Goal: Find specific page/section: Find specific page/section

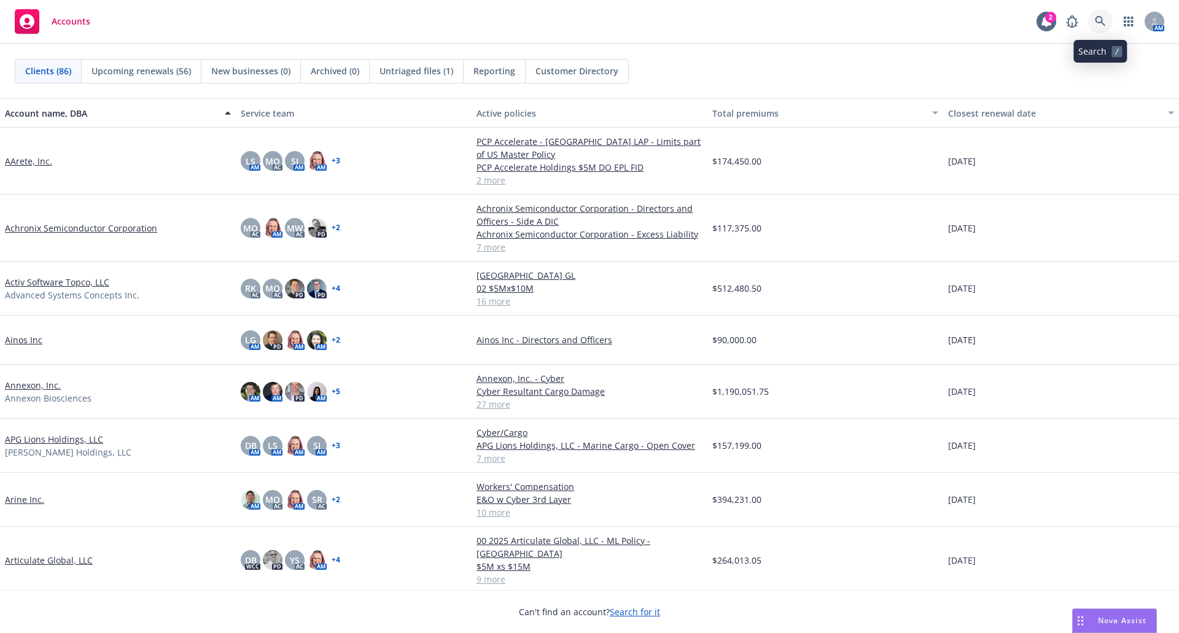
click at [1100, 17] on icon at bounding box center [1100, 21] width 10 height 10
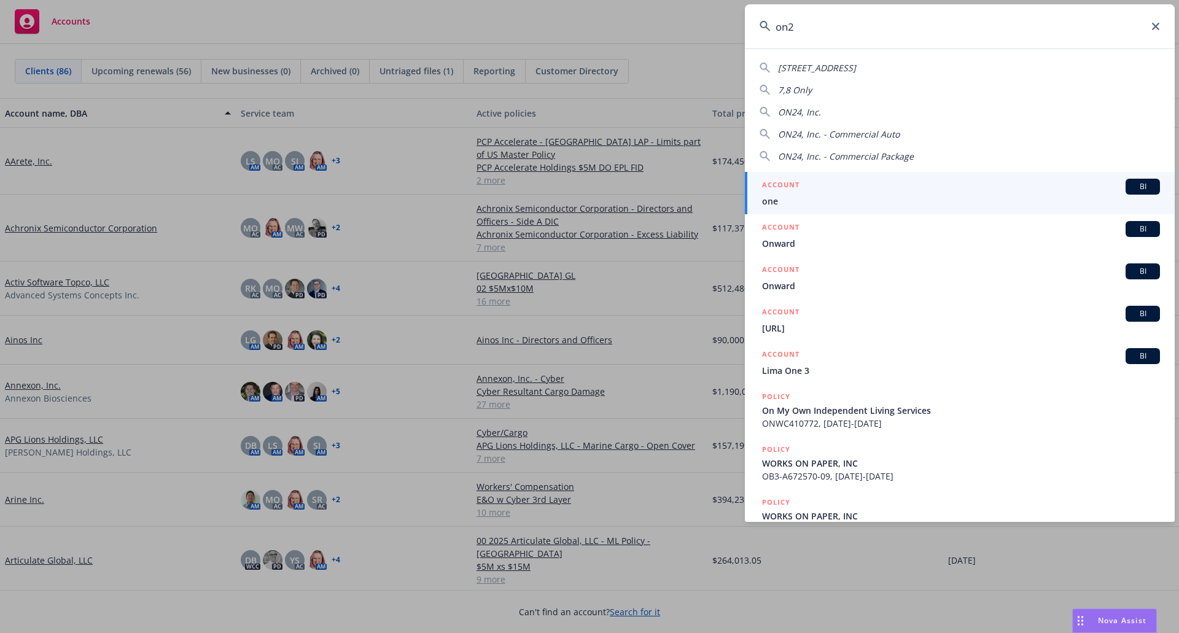
type input "on24"
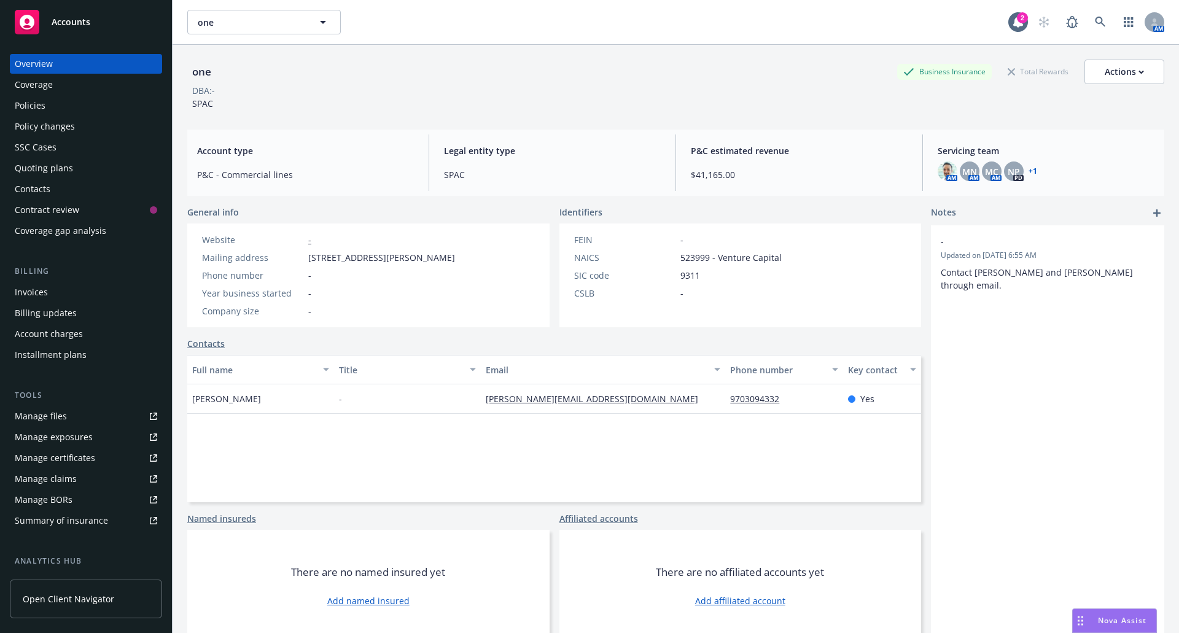
click at [33, 101] on div "Policies" at bounding box center [30, 106] width 31 height 20
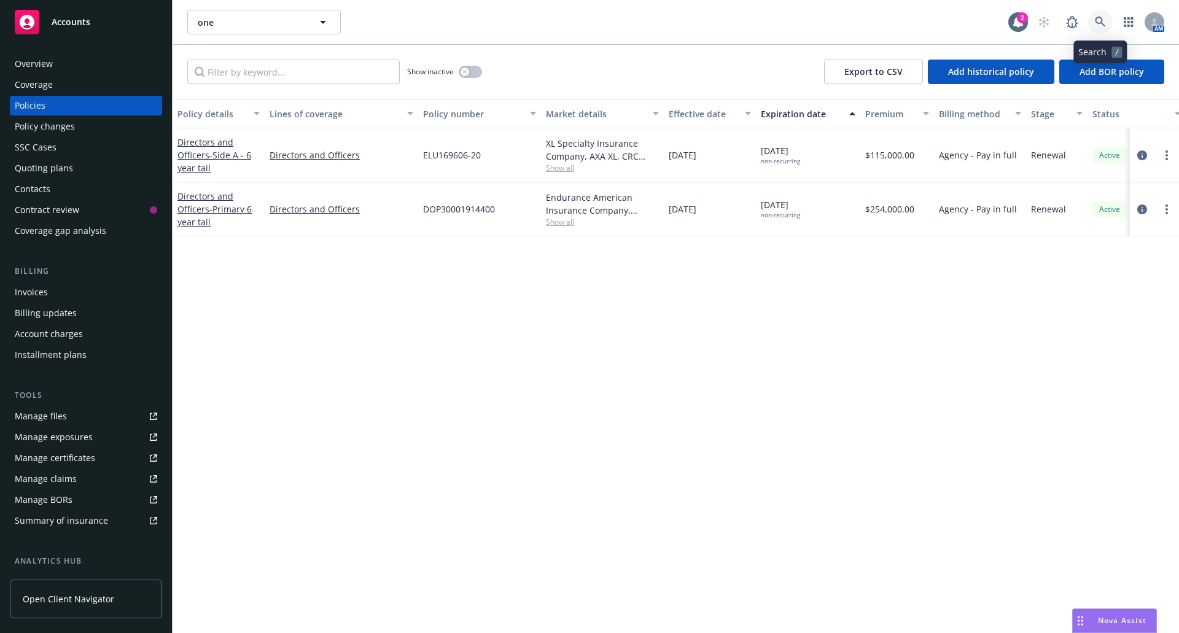
click at [1100, 16] on link at bounding box center [1100, 22] width 25 height 25
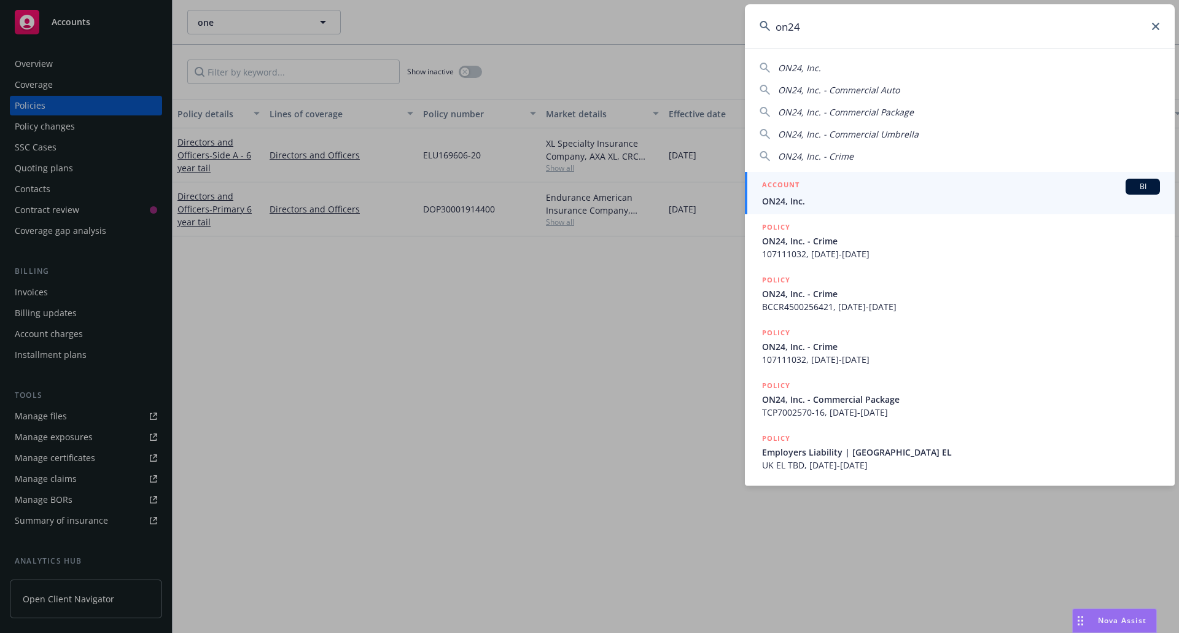
type input "on24"
click at [829, 192] on div "ACCOUNT BI" at bounding box center [961, 187] width 398 height 16
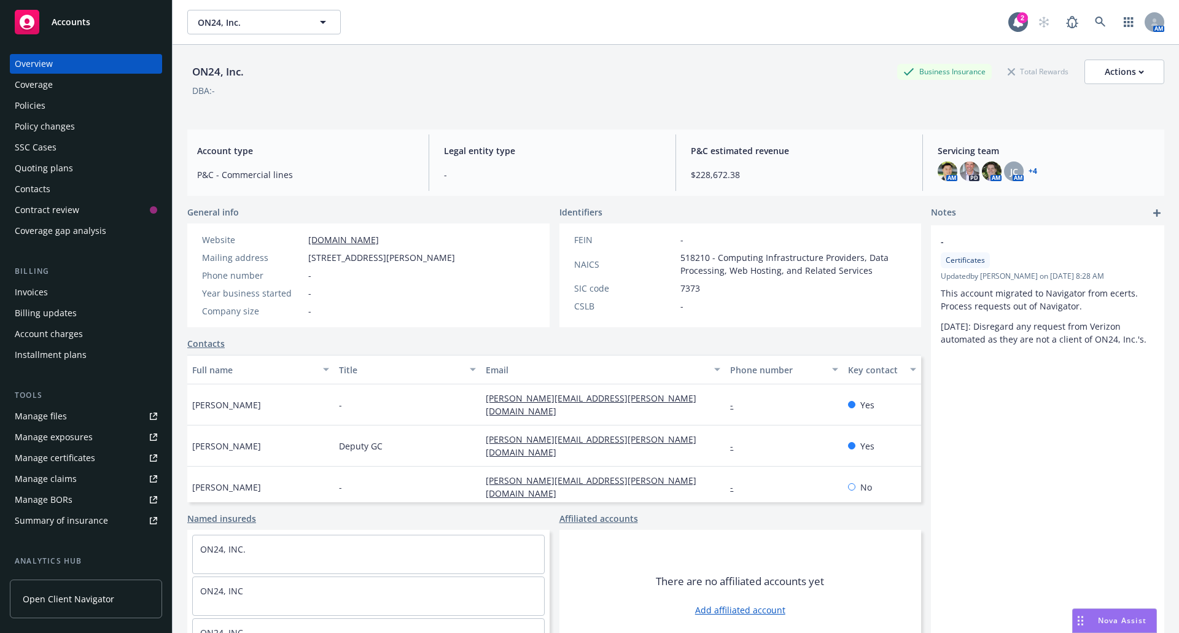
click at [58, 105] on div "Policies" at bounding box center [86, 106] width 142 height 20
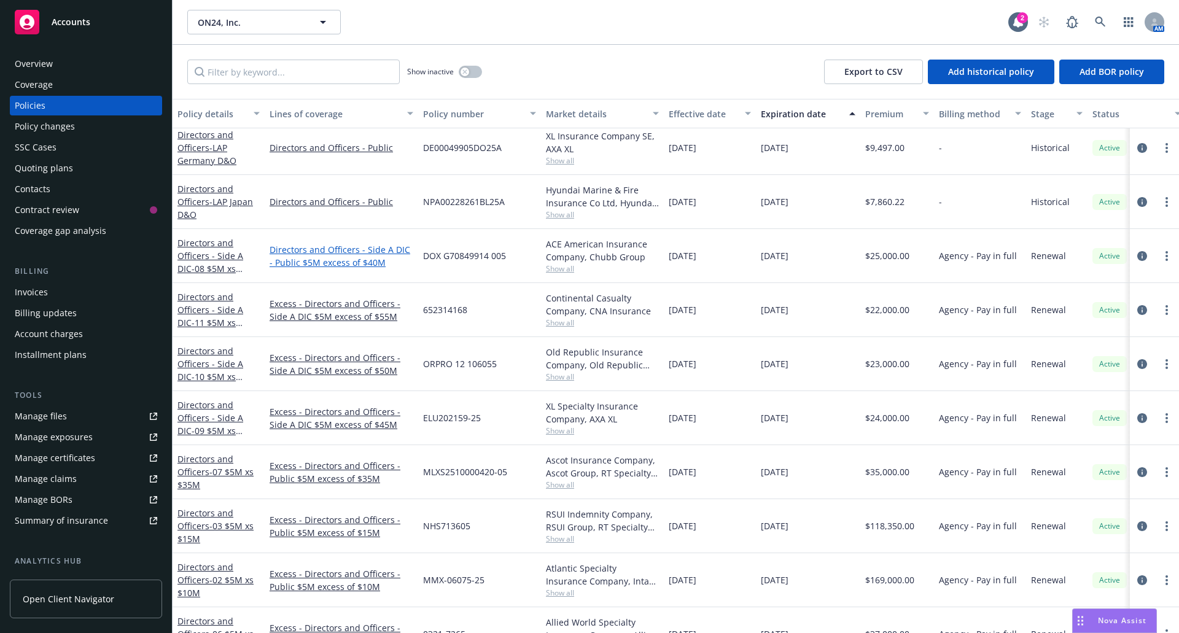
scroll to position [123, 0]
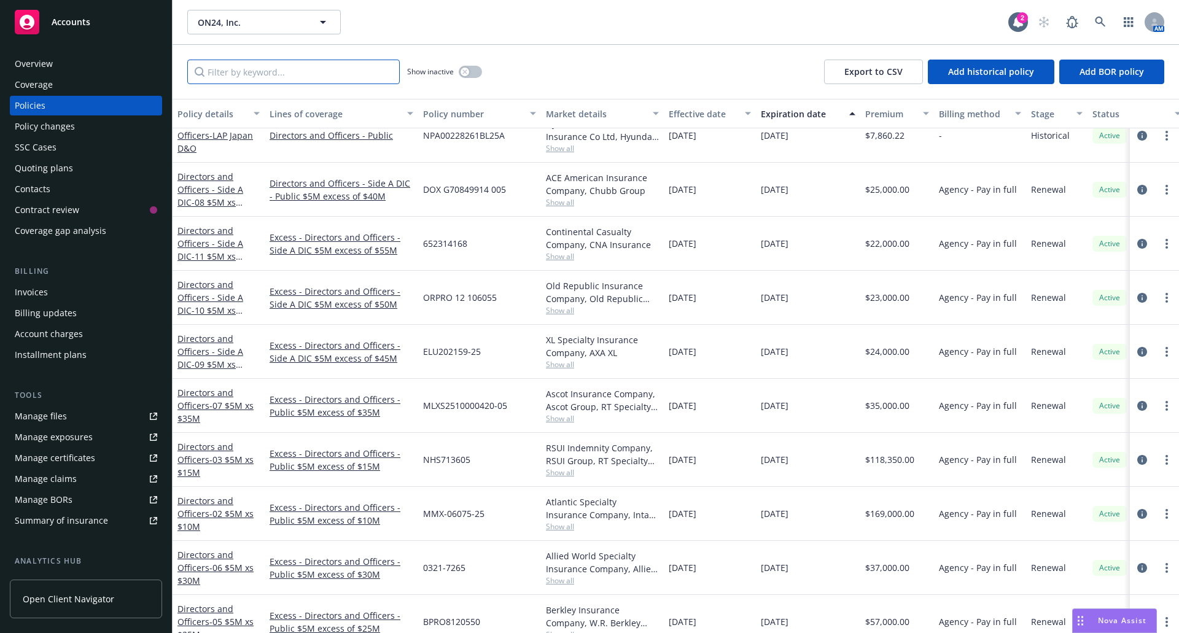
click at [231, 75] on input "Filter by keyword..." at bounding box center [293, 72] width 212 height 25
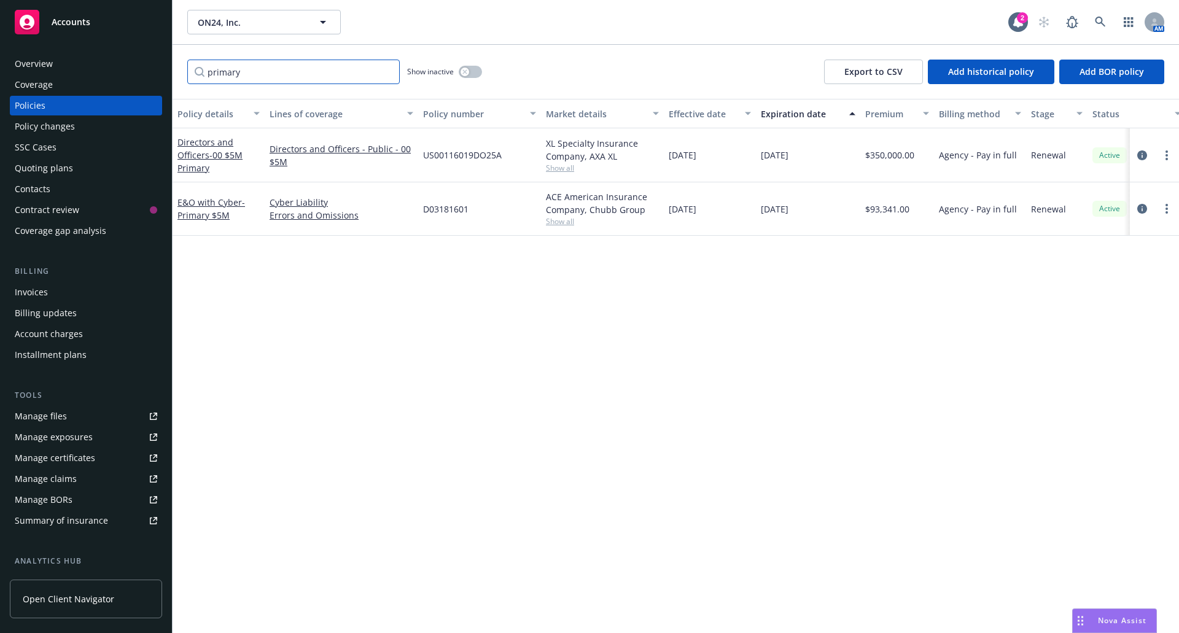
scroll to position [0, 0]
click at [330, 148] on link "Directors and Officers - Public - 00 $5M" at bounding box center [342, 155] width 144 height 26
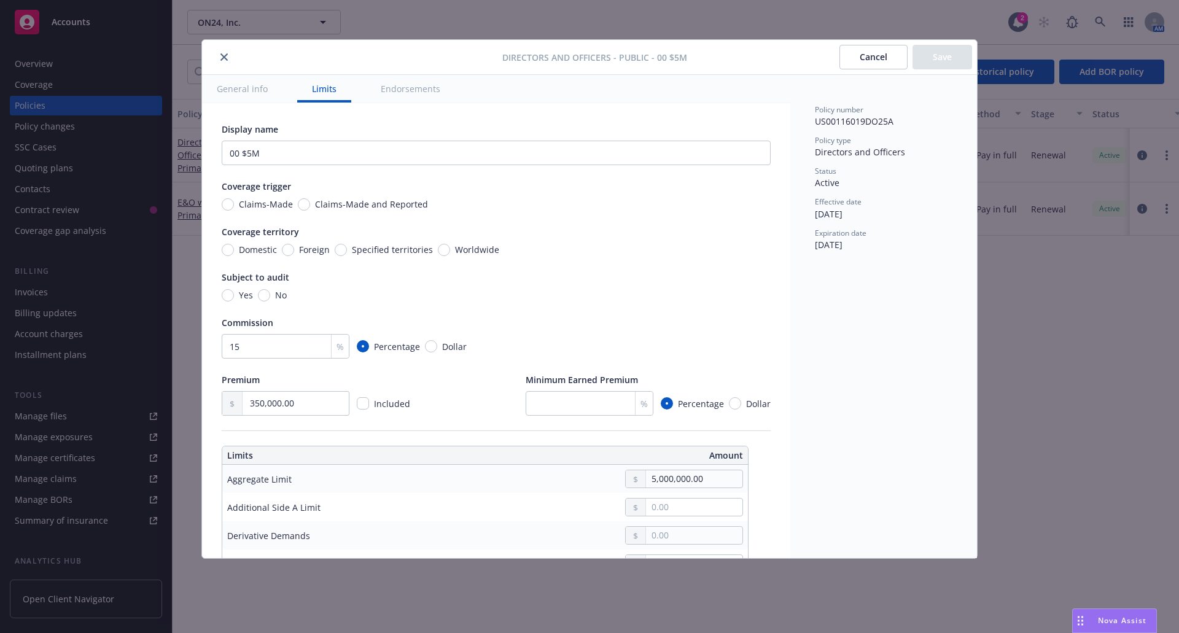
click at [219, 53] on button "close" at bounding box center [224, 57] width 15 height 15
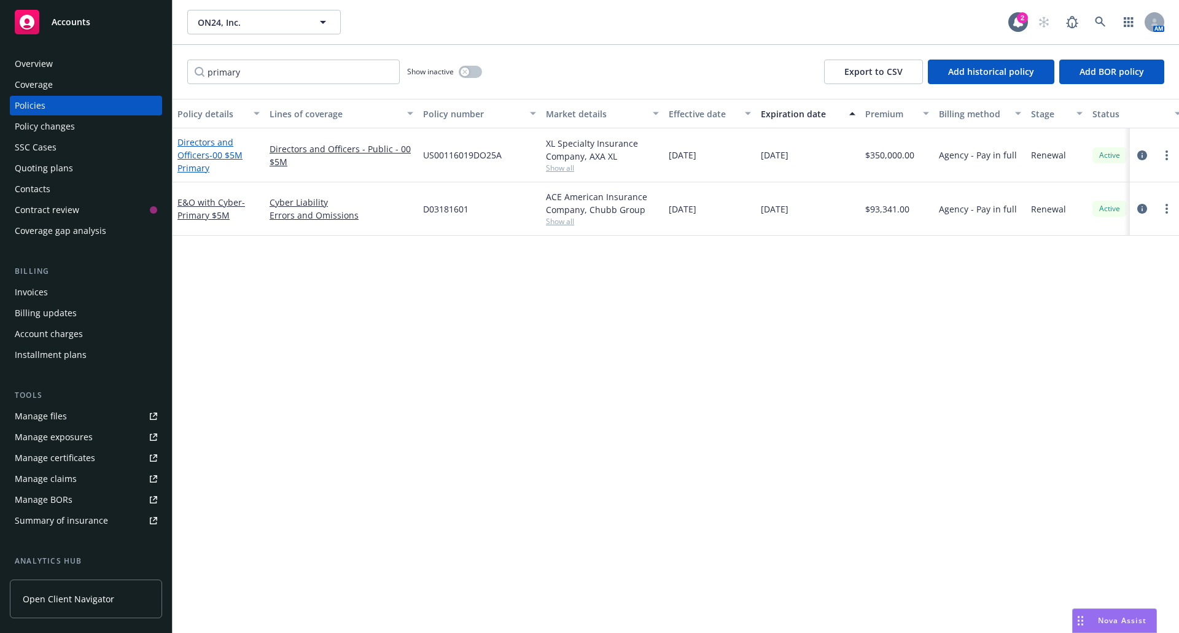
click at [196, 155] on link "Directors and Officers - 00 $5M Primary" at bounding box center [209, 154] width 65 height 37
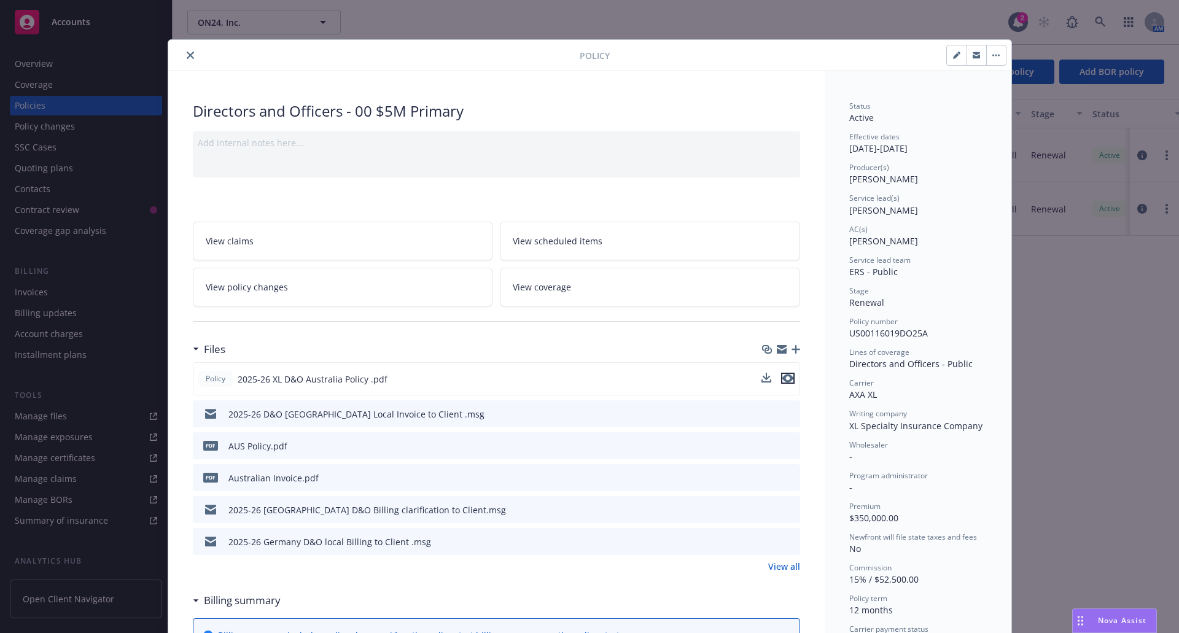
click at [786, 375] on icon "preview file" at bounding box center [787, 378] width 11 height 9
click at [187, 53] on icon "close" at bounding box center [190, 55] width 7 height 7
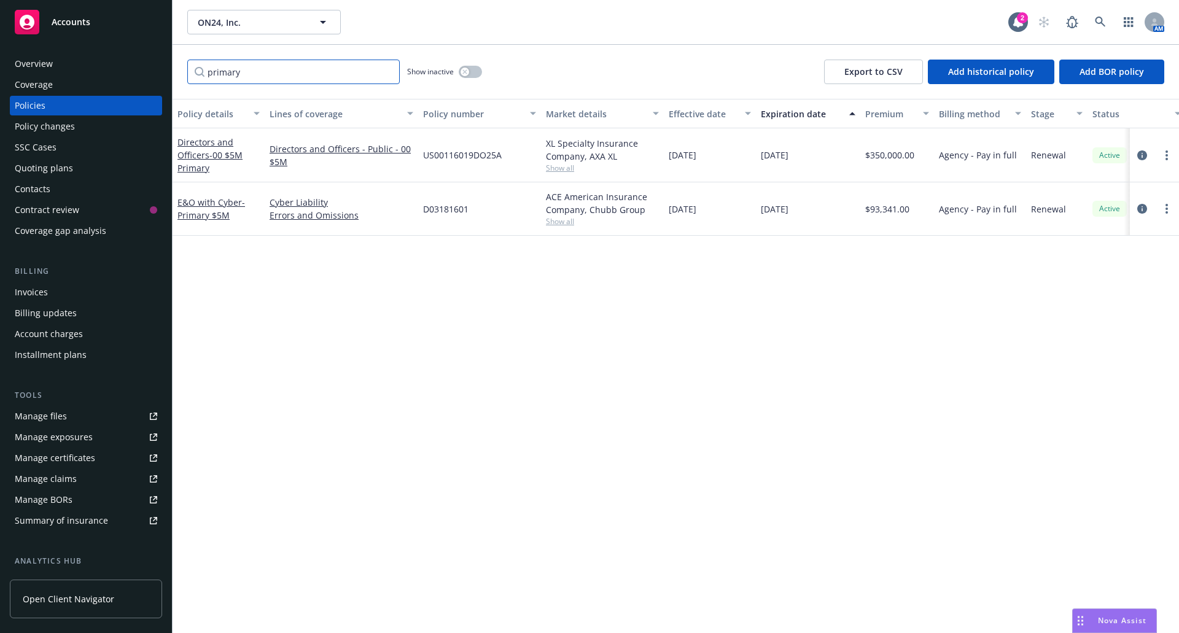
drag, startPoint x: 262, startPoint y: 65, endPoint x: 191, endPoint y: 63, distance: 70.6
click at [191, 63] on input "primary" at bounding box center [293, 72] width 212 height 25
click at [238, 80] on input "primary" at bounding box center [293, 72] width 212 height 25
drag, startPoint x: 258, startPoint y: 74, endPoint x: 181, endPoint y: 77, distance: 77.4
click at [181, 77] on div "primary Show inactive Export to CSV Add historical policy Add BOR policy" at bounding box center [676, 72] width 1006 height 54
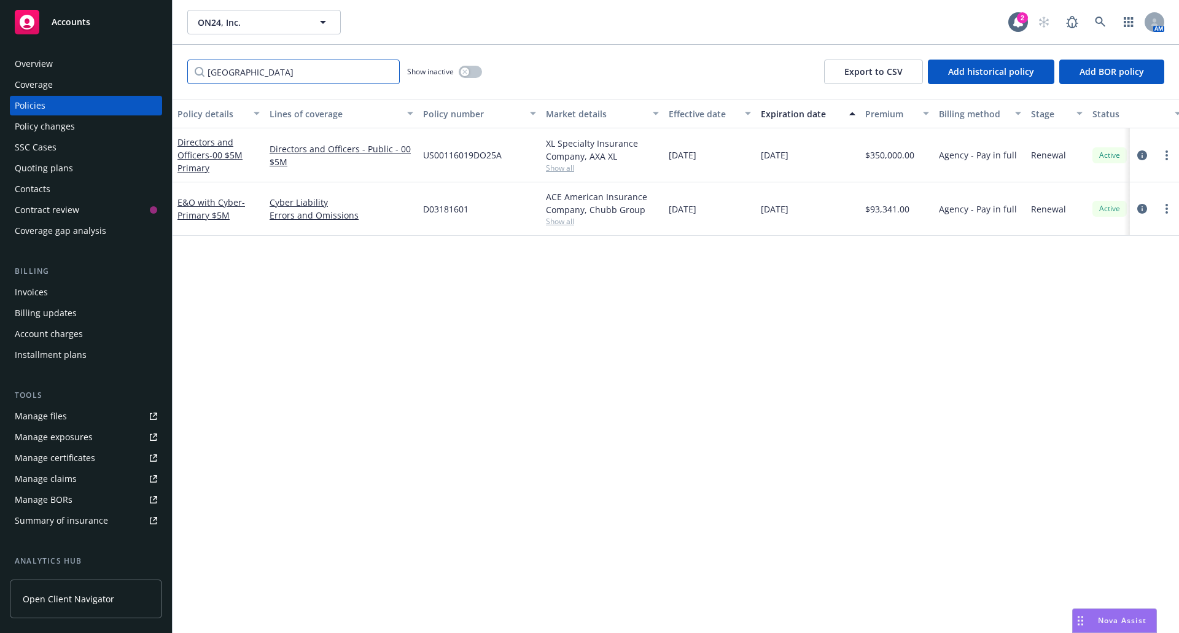
type input "[GEOGRAPHIC_DATA]"
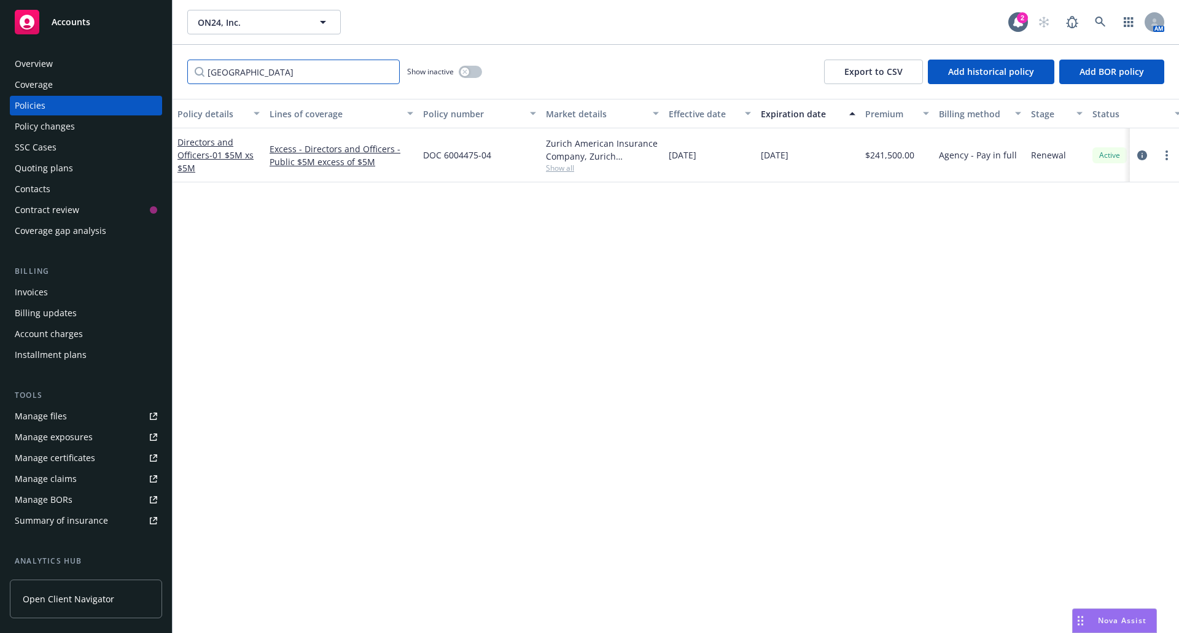
click at [309, 75] on input "[GEOGRAPHIC_DATA]" at bounding box center [293, 72] width 212 height 25
click at [387, 73] on input "[GEOGRAPHIC_DATA]" at bounding box center [293, 72] width 212 height 25
type input "z"
click at [225, 153] on span "- 01 $5M xs $5M" at bounding box center [215, 161] width 76 height 25
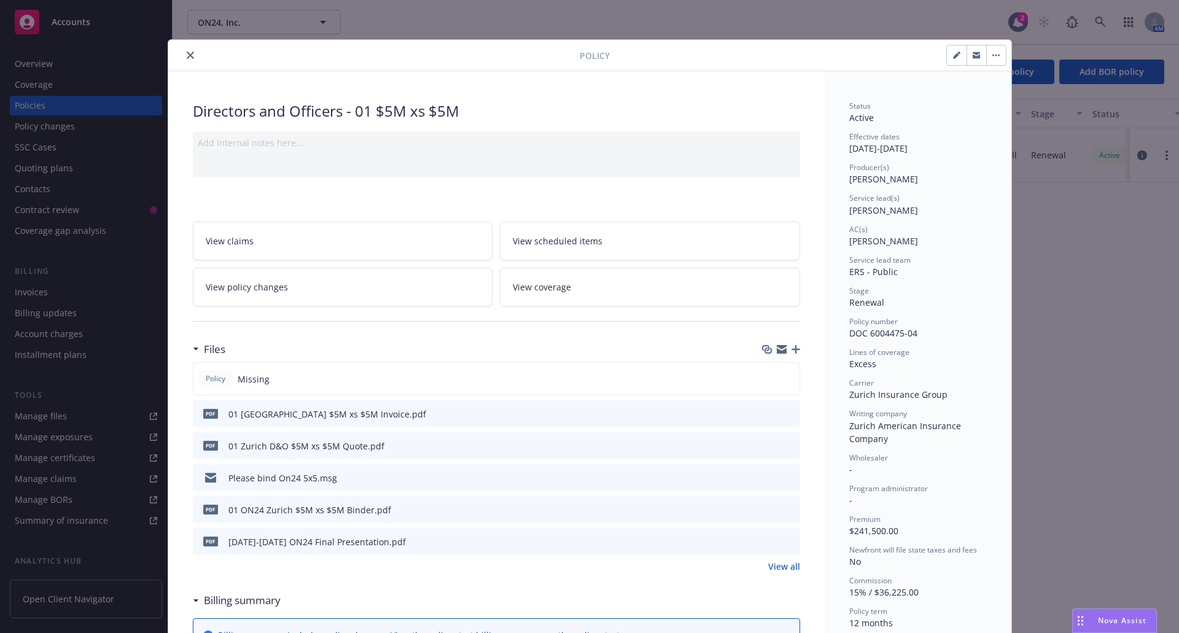
click at [187, 52] on icon "close" at bounding box center [190, 55] width 7 height 7
